Goal: Information Seeking & Learning: Learn about a topic

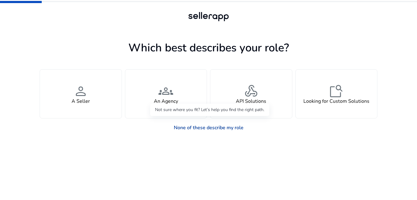
click at [217, 129] on link "None of these describe my role" at bounding box center [209, 127] width 80 height 12
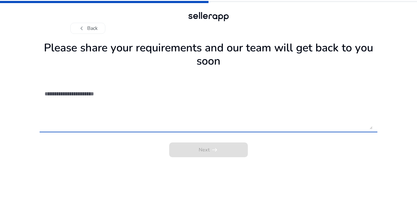
click at [48, 97] on textarea at bounding box center [209, 107] width 328 height 44
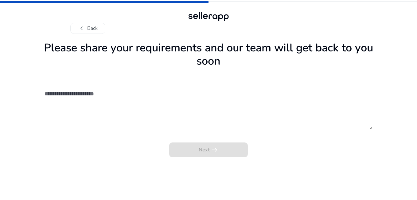
click at [100, 102] on textarea at bounding box center [209, 107] width 328 height 44
click at [91, 96] on textarea at bounding box center [209, 107] width 328 height 44
paste textarea "**********"
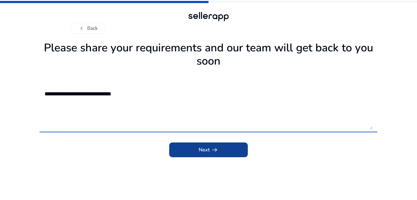
type textarea "**********"
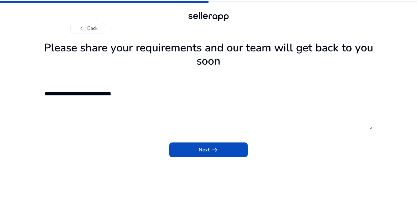
drag, startPoint x: 205, startPoint y: 149, endPoint x: 203, endPoint y: 146, distance: 3.7
click at [205, 150] on span "Next arrow_right_alt" at bounding box center [209, 149] width 20 height 7
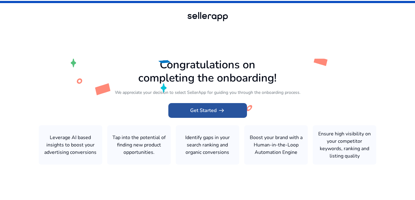
click at [210, 113] on span "Get Started arrow_right_alt" at bounding box center [207, 110] width 35 height 7
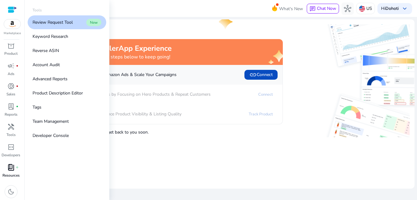
scroll to position [3, 0]
click at [64, 40] on link "Keyword Research" at bounding box center [67, 36] width 79 height 14
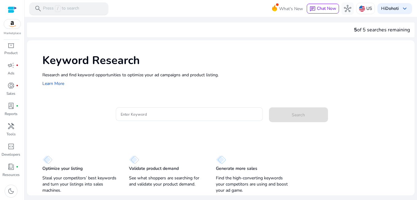
click at [98, 10] on div "search Press / to search" at bounding box center [68, 8] width 79 height 12
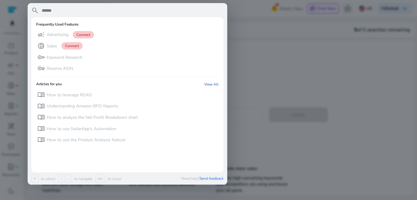
click at [93, 11] on input "text" at bounding box center [132, 10] width 182 height 7
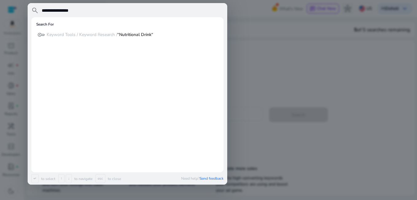
type input "**********"
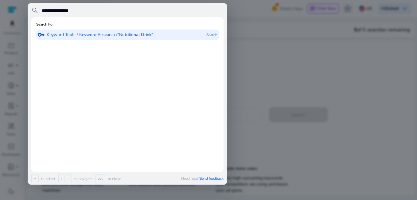
click at [140, 37] on b "“Nutritional Drink“" at bounding box center [135, 35] width 36 height 6
type input "**********"
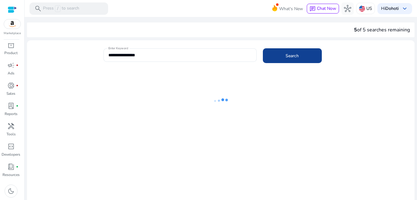
click at [279, 59] on span at bounding box center [292, 55] width 59 height 15
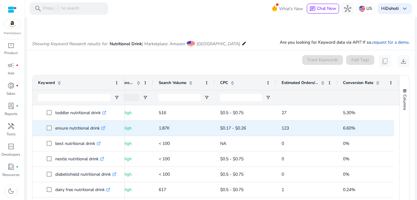
click at [85, 127] on p "ensure nutritional drink .st0{fill:#2c8af8}" at bounding box center [80, 128] width 50 height 13
click at [103, 128] on icon ".st0{fill:#2c8af8}" at bounding box center [103, 128] width 4 height 4
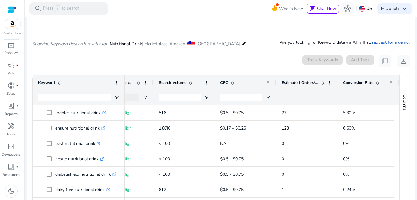
drag, startPoint x: 123, startPoint y: 80, endPoint x: 87, endPoint y: 84, distance: 36.4
click at [87, 84] on div "Keyword" at bounding box center [79, 82] width 92 height 15
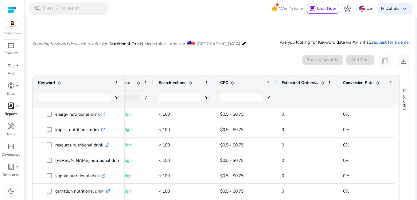
scroll to position [92, 0]
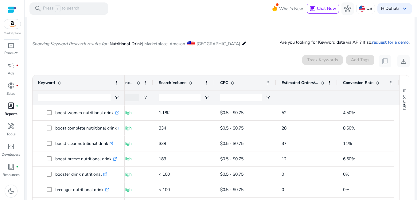
click at [13, 104] on span "lab_profile" at bounding box center [10, 105] width 7 height 7
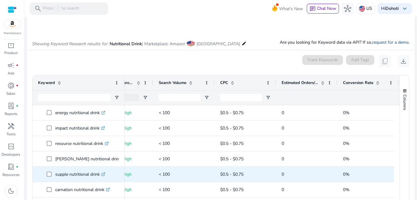
scroll to position [275, 0]
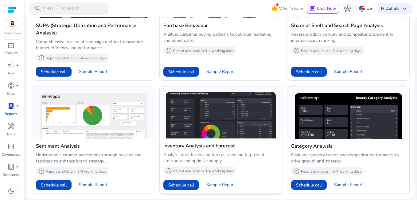
scroll to position [470, 0]
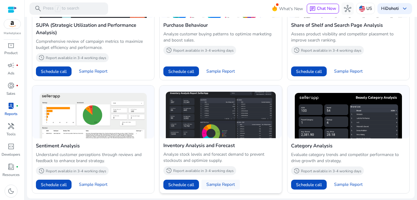
click at [220, 183] on span "Sample Report" at bounding box center [220, 184] width 29 height 6
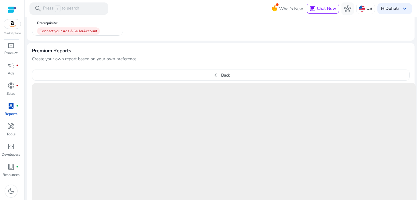
scroll to position [230, 0]
click at [280, 67] on mat-card "Premium Reports Create your own report based on your own preference. chevron_le…" at bounding box center [221, 150] width 388 height 216
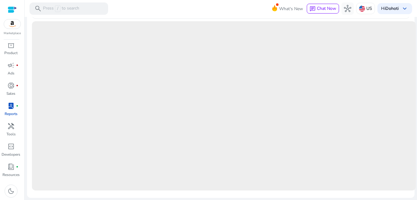
scroll to position [292, 0]
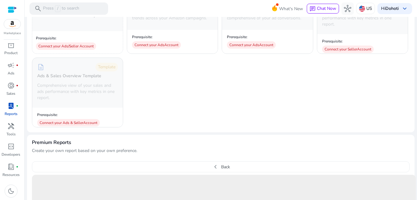
click at [265, 107] on div "+ Create Custom Report Prerequisite: Connect your Ads/Seller Account descriptio…" at bounding box center [221, 55] width 378 height 143
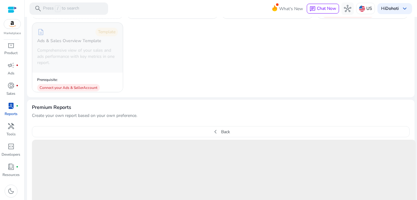
scroll to position [230, 0]
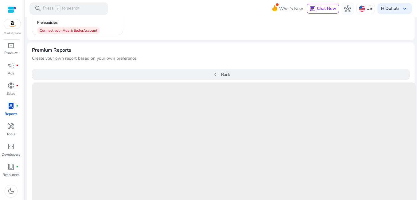
click at [280, 73] on button "chevron_left Back" at bounding box center [221, 74] width 378 height 11
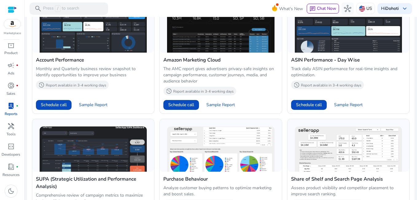
scroll to position [0, 0]
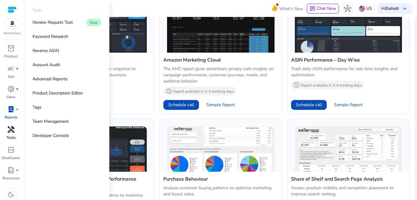
click at [13, 134] on div "handyman" at bounding box center [10, 129] width 17 height 10
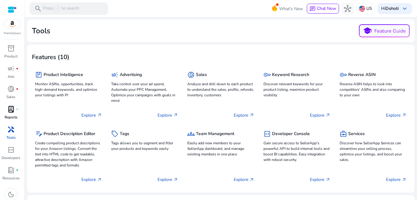
click at [10, 115] on p "Reports" at bounding box center [11, 117] width 13 height 6
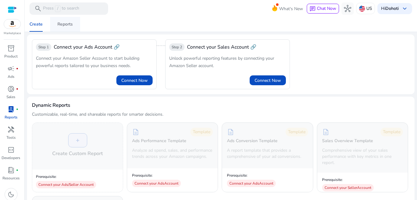
click at [62, 23] on div "Reports" at bounding box center [64, 24] width 15 height 4
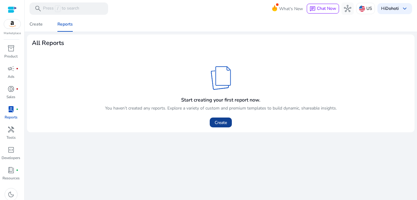
click at [217, 123] on span "Create" at bounding box center [221, 122] width 12 height 6
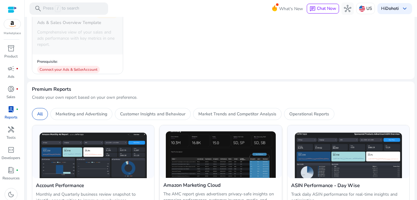
scroll to position [184, 0]
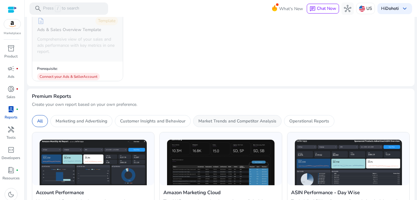
click at [217, 121] on p "Market Trends and Competitor Analysis" at bounding box center [237, 121] width 78 height 6
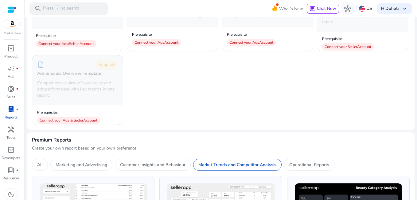
scroll to position [139, 0]
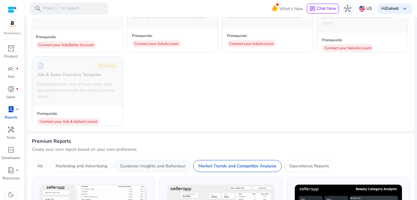
click at [143, 166] on p "Customer Insights and Behaviour" at bounding box center [152, 165] width 65 height 6
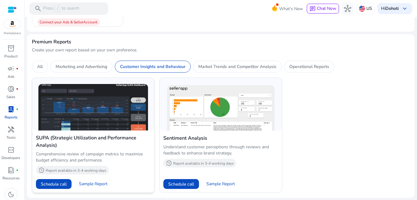
scroll to position [208, 0]
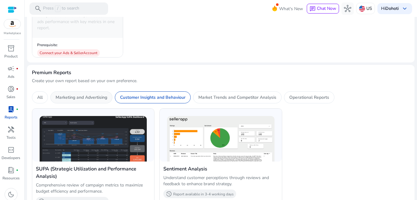
click at [73, 101] on div "Marketing and Advertising" at bounding box center [81, 97] width 62 height 12
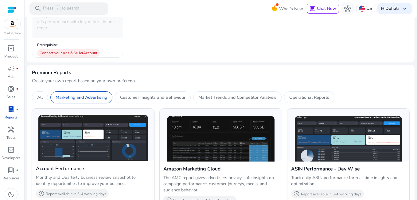
scroll to position [238, 0]
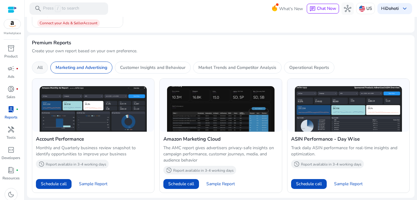
click at [40, 68] on p "All" at bounding box center [40, 67] width 6 height 6
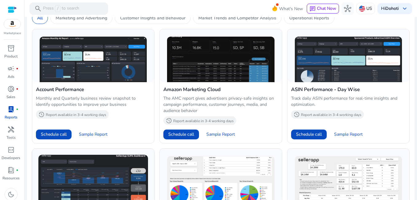
scroll to position [299, 0]
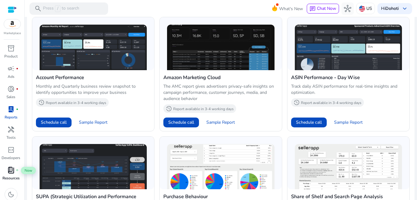
click at [12, 172] on span "book_4" at bounding box center [10, 169] width 7 height 7
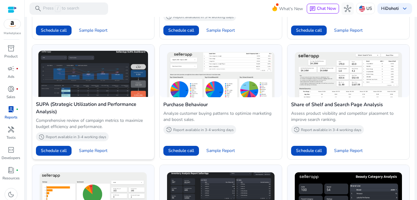
scroll to position [391, 0]
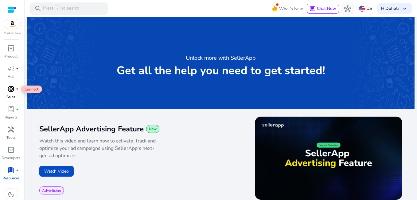
click at [11, 89] on span "donut_small" at bounding box center [10, 88] width 7 height 7
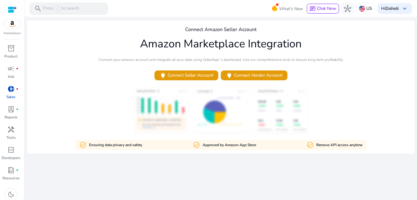
click at [214, 128] on div at bounding box center [221, 110] width 388 height 48
click at [227, 126] on div at bounding box center [221, 110] width 388 height 48
drag, startPoint x: 227, startPoint y: 126, endPoint x: 170, endPoint y: 121, distance: 57.4
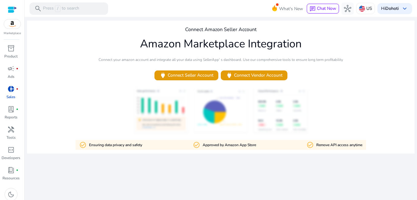
click at [170, 121] on div at bounding box center [221, 110] width 388 height 48
click at [169, 121] on div at bounding box center [221, 110] width 388 height 48
drag, startPoint x: 169, startPoint y: 121, endPoint x: 160, endPoint y: 119, distance: 9.8
click at [166, 121] on div at bounding box center [221, 110] width 388 height 48
click at [118, 110] on div at bounding box center [221, 110] width 388 height 48
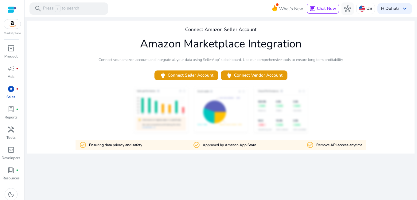
drag, startPoint x: 11, startPoint y: 53, endPoint x: 24, endPoint y: 61, distance: 15.2
click at [11, 53] on p "Product" at bounding box center [10, 56] width 13 height 6
